Goal: Task Accomplishment & Management: Complete application form

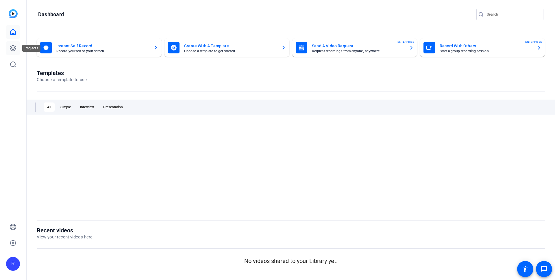
click at [10, 46] on icon at bounding box center [13, 48] width 7 height 7
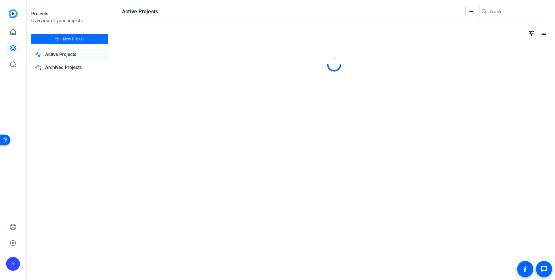
click at [68, 36] on span "New Project" at bounding box center [74, 39] width 22 height 6
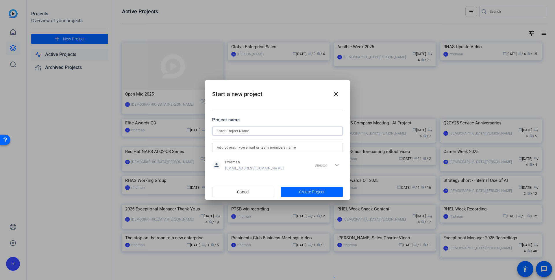
click at [248, 131] on input at bounding box center [277, 131] width 121 height 7
type input "Cloud Fridays"
click at [271, 148] on input "text" at bounding box center [277, 147] width 121 height 7
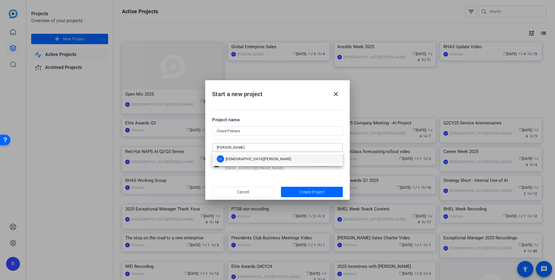
type input "[PERSON_NAME]"
click at [263, 159] on mat-option "[PERSON_NAME][DEMOGRAPHIC_DATA]" at bounding box center [277, 159] width 131 height 9
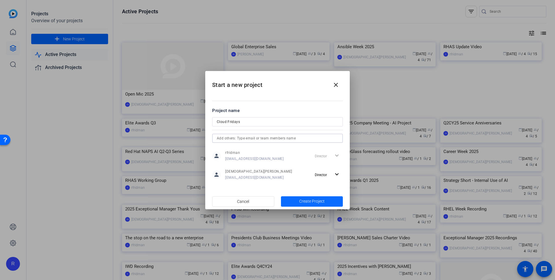
click at [305, 199] on span "Create Project" at bounding box center [311, 202] width 25 height 6
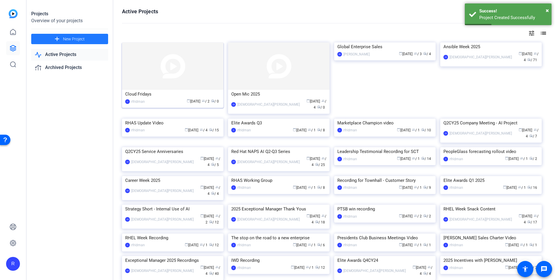
click at [138, 92] on div "Cloud Fridays" at bounding box center [172, 94] width 95 height 9
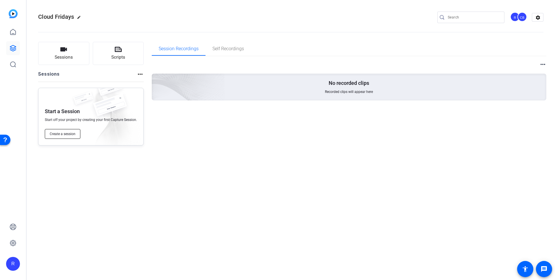
click at [71, 131] on button "Create a session" at bounding box center [63, 134] width 36 height 10
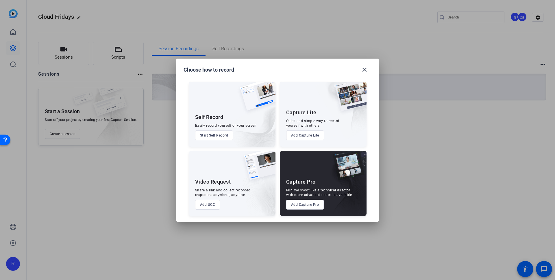
click at [301, 207] on button "Add Capture Pro" at bounding box center [305, 205] width 38 height 10
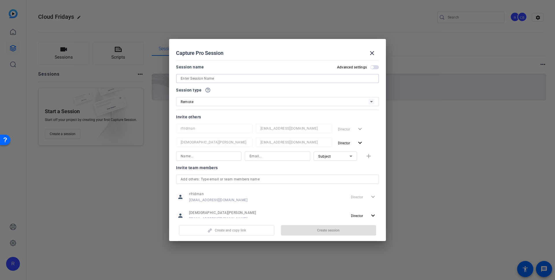
click at [215, 78] on input at bounding box center [278, 78] width 194 height 7
paste input "RHEL on AWS with [PERSON_NAME]"
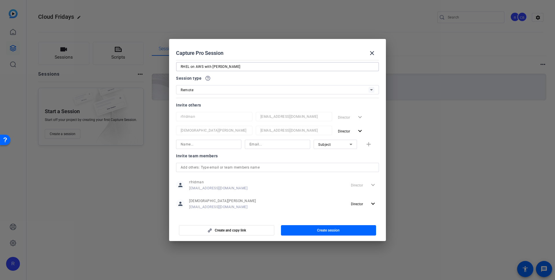
scroll to position [12, 0]
type input "RHEL on AWS with [PERSON_NAME]"
click at [195, 142] on input at bounding box center [209, 144] width 56 height 7
paste input "[EMAIL_ADDRESS][DOMAIN_NAME]"
type input "[EMAIL_ADDRESS][DOMAIN_NAME]"
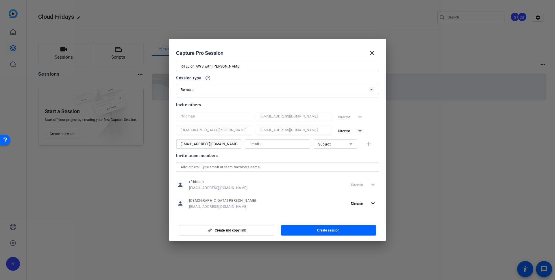
click at [253, 144] on input at bounding box center [277, 144] width 56 height 7
paste input "[EMAIL_ADDRESS][DOMAIN_NAME]"
type input "[EMAIL_ADDRESS][DOMAIN_NAME]"
drag, startPoint x: 215, startPoint y: 146, endPoint x: 157, endPoint y: 135, distance: 59.2
click at [157, 135] on div "Choose how to record close Self Record Easily record yourself or your screen. S…" at bounding box center [277, 140] width 555 height 280
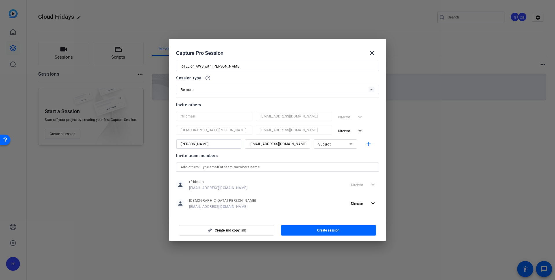
type input "[PERSON_NAME]"
click at [333, 144] on div "Subject" at bounding box center [333, 144] width 31 height 7
click at [328, 166] on span "Watcher" at bounding box center [322, 164] width 14 height 7
click at [219, 167] on input "text" at bounding box center [278, 167] width 194 height 7
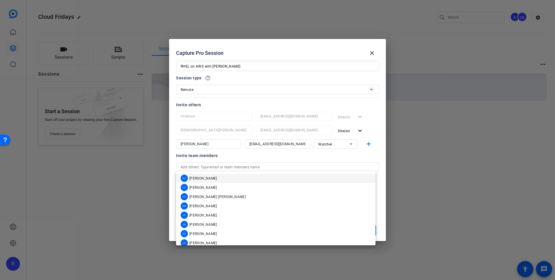
click at [239, 155] on div "Invite team members" at bounding box center [277, 155] width 203 height 7
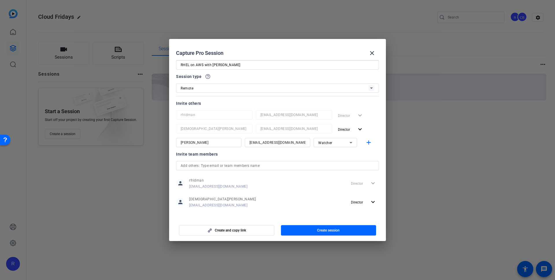
scroll to position [16, 0]
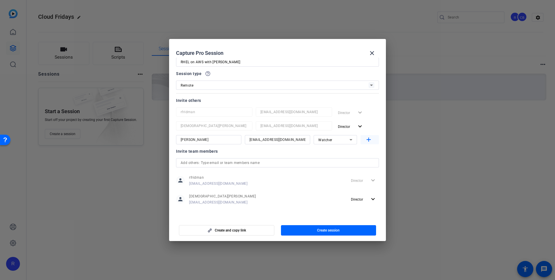
click at [365, 140] on mat-icon "add" at bounding box center [368, 139] width 7 height 7
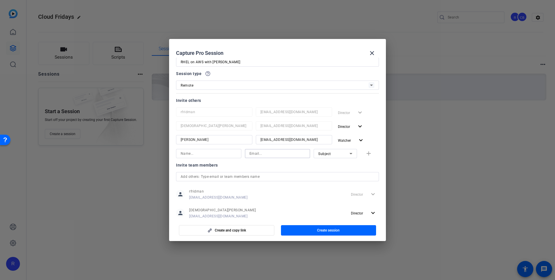
click at [259, 152] on input at bounding box center [277, 153] width 56 height 7
paste input "[EMAIL_ADDRESS][DOMAIN_NAME]"
type input "[EMAIL_ADDRESS][DOMAIN_NAME]"
click at [205, 154] on input at bounding box center [209, 153] width 56 height 7
paste input "[PERSON_NAME]"
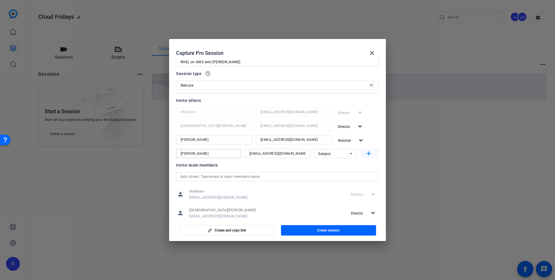
type input "[PERSON_NAME]"
click at [366, 155] on mat-icon "add" at bounding box center [368, 153] width 7 height 7
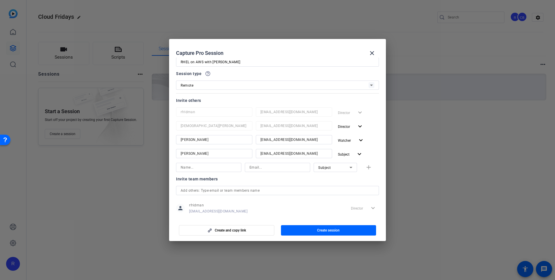
click at [202, 162] on div at bounding box center [214, 161] width 76 height 6
click at [266, 163] on div at bounding box center [277, 167] width 56 height 9
click at [266, 165] on input at bounding box center [277, 167] width 56 height 7
paste input "[EMAIL_ADDRESS][DOMAIN_NAME]"
type input "[EMAIL_ADDRESS][DOMAIN_NAME]"
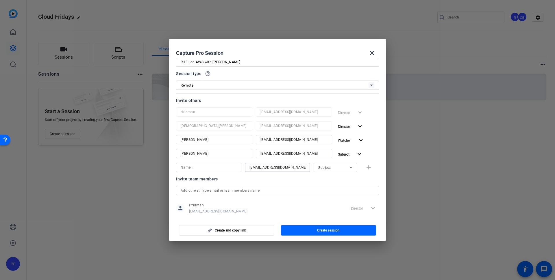
click at [197, 167] on input at bounding box center [209, 167] width 56 height 7
paste input "[PERSON_NAME]"
type input "[PERSON_NAME]"
click at [365, 168] on mat-icon "add" at bounding box center [368, 167] width 7 height 7
click at [269, 181] on input at bounding box center [277, 181] width 56 height 7
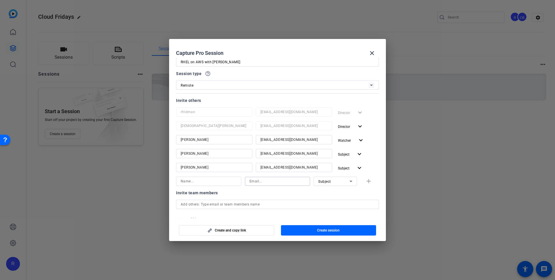
paste input "[EMAIL_ADDRESS][DOMAIN_NAME]"
type input "[EMAIL_ADDRESS][DOMAIN_NAME]"
click at [199, 183] on input at bounding box center [209, 181] width 56 height 7
paste input "[PERSON_NAME]"
type input "[PERSON_NAME]"
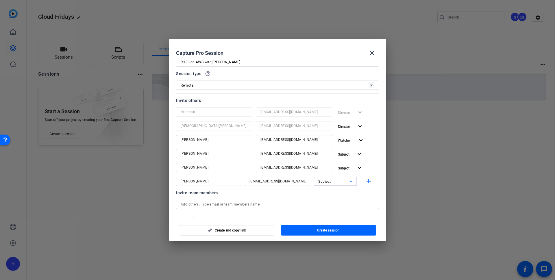
click at [339, 180] on div "Subject" at bounding box center [333, 181] width 31 height 7
click at [330, 203] on mat-option "Watcher" at bounding box center [331, 201] width 43 height 9
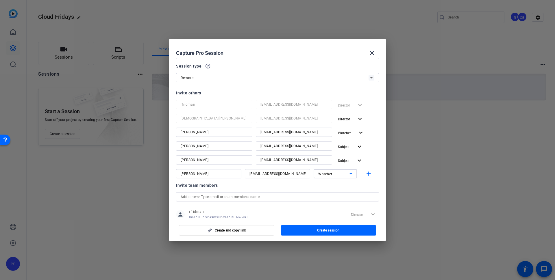
scroll to position [39, 0]
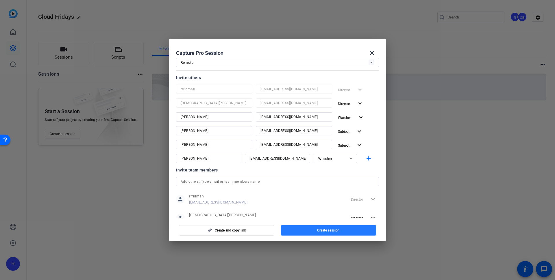
click at [333, 230] on span "Create session" at bounding box center [328, 230] width 23 height 5
